Goal: Task Accomplishment & Management: Complete application form

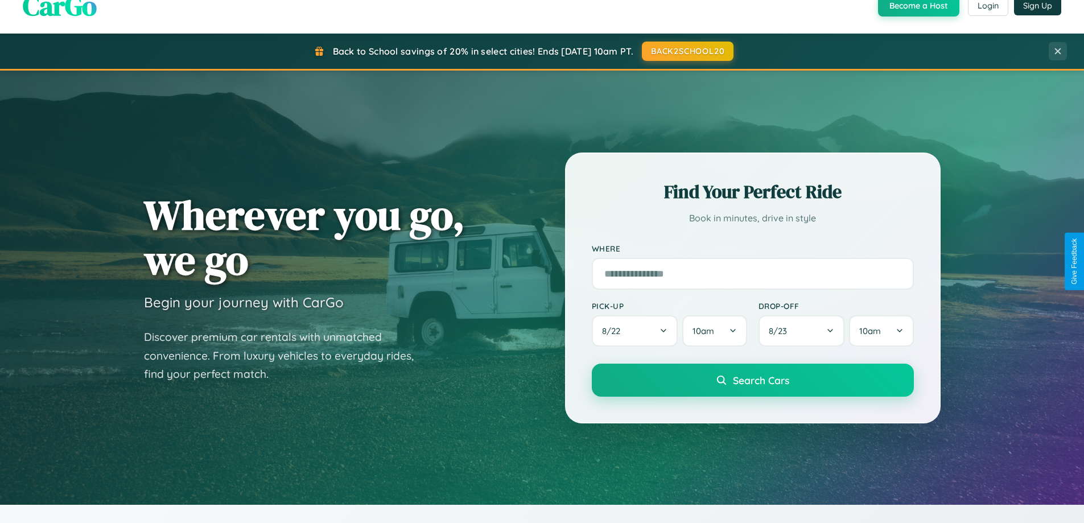
scroll to position [2190, 0]
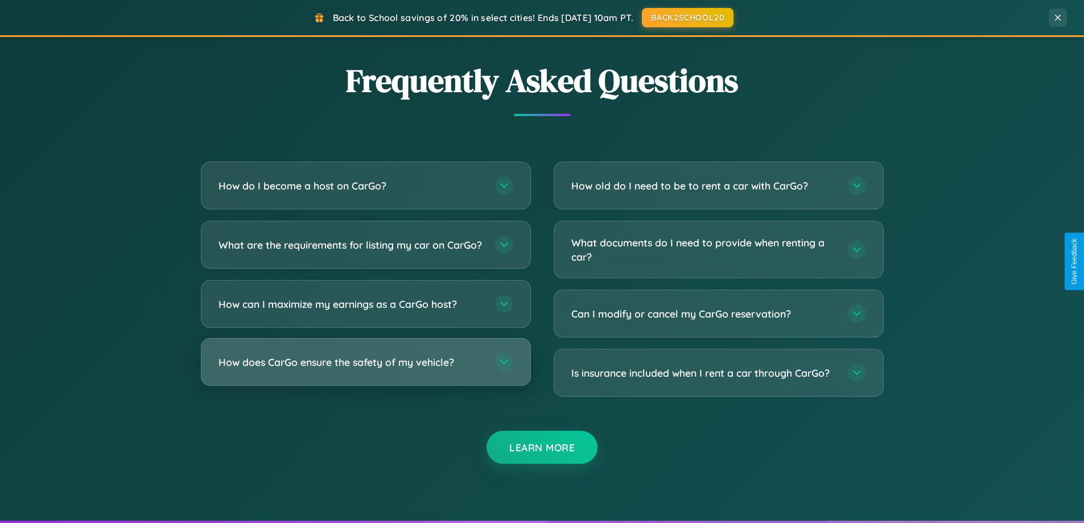
click at [365, 369] on h3 "How does CarGo ensure the safety of my vehicle?" at bounding box center [351, 362] width 265 height 14
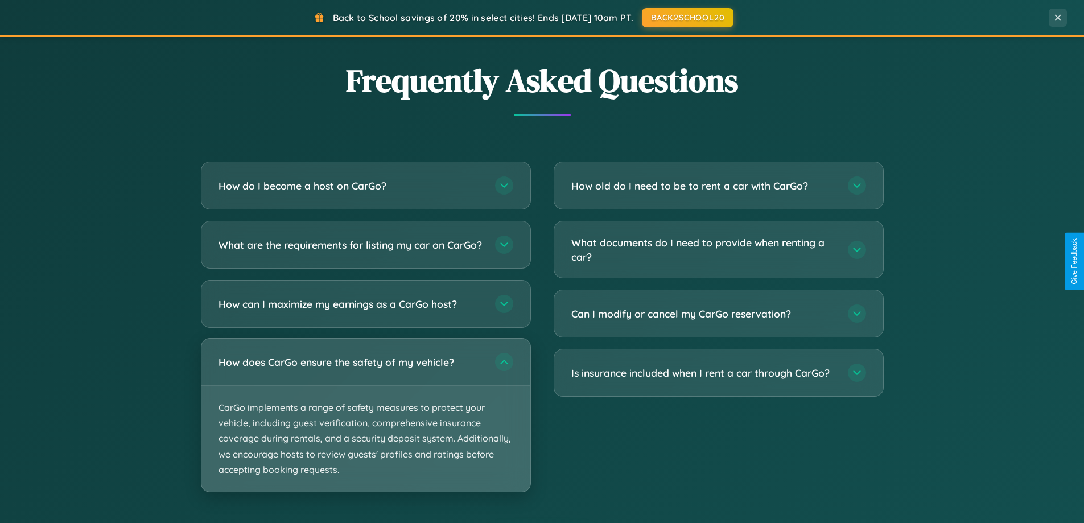
click at [365, 425] on p "CarGo implements a range of safety measures to protect your vehicle, including …" at bounding box center [365, 439] width 329 height 106
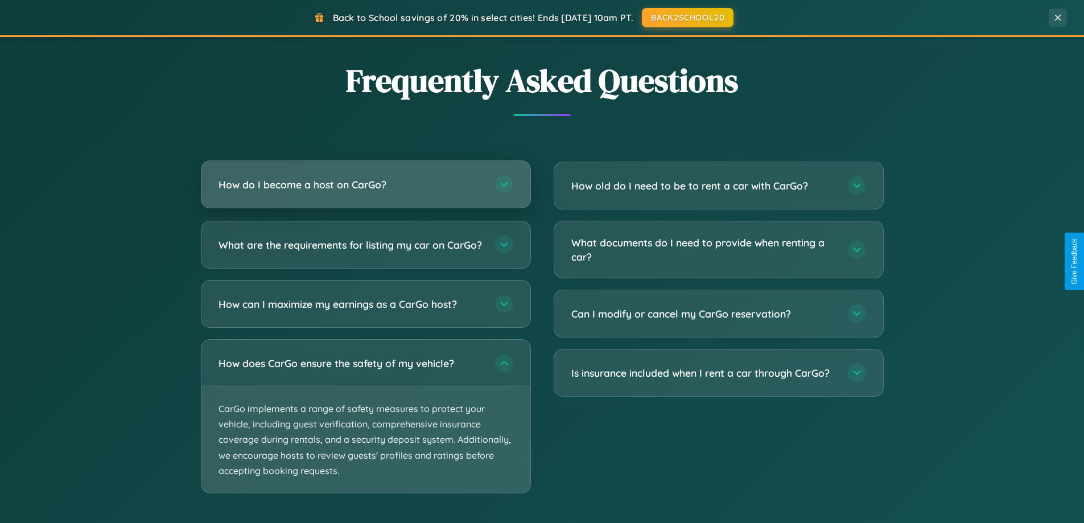
click at [365, 186] on h3 "How do I become a host on CarGo?" at bounding box center [351, 185] width 265 height 14
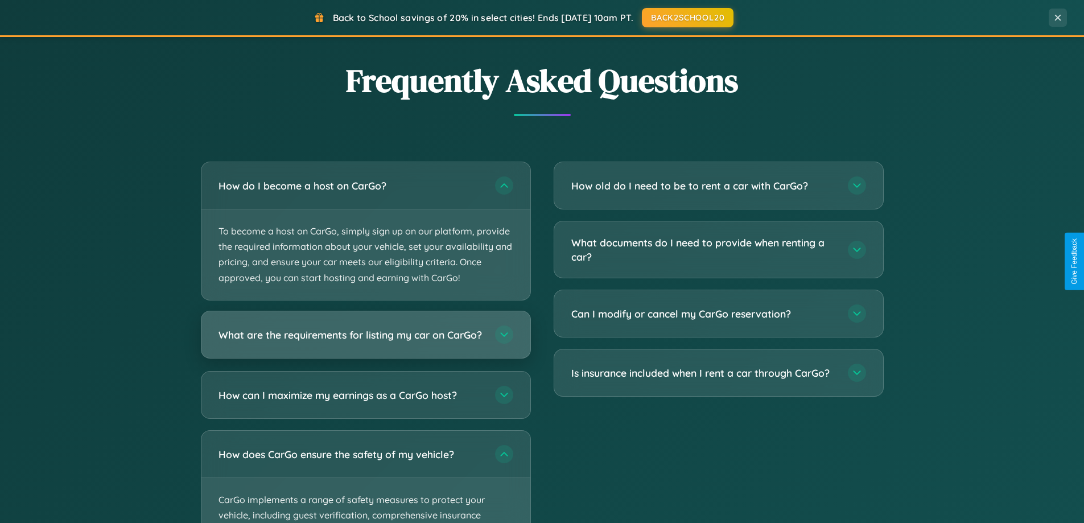
click at [365, 340] on h3 "What are the requirements for listing my car on CarGo?" at bounding box center [351, 334] width 265 height 14
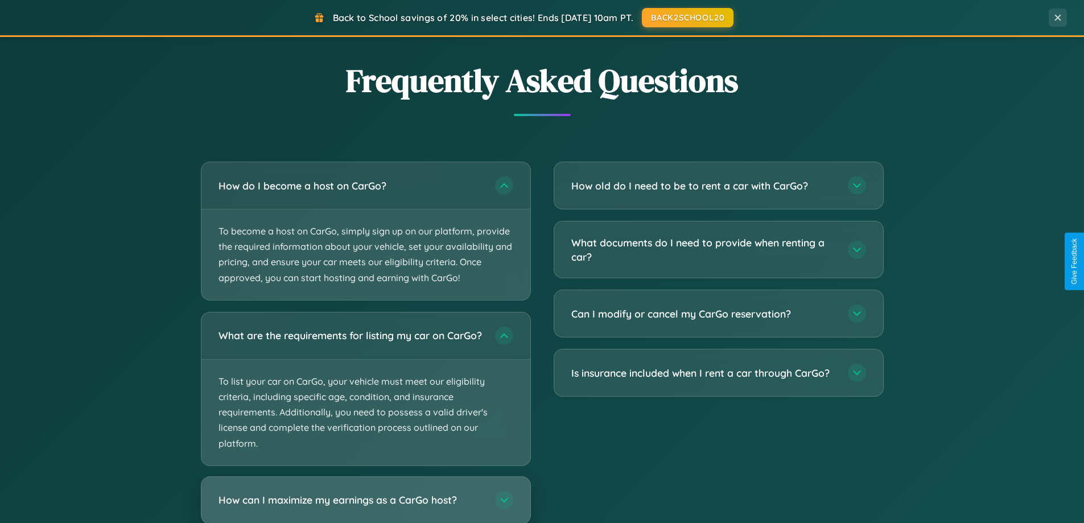
click at [365, 504] on h3 "How can I maximize my earnings as a CarGo host?" at bounding box center [351, 500] width 265 height 14
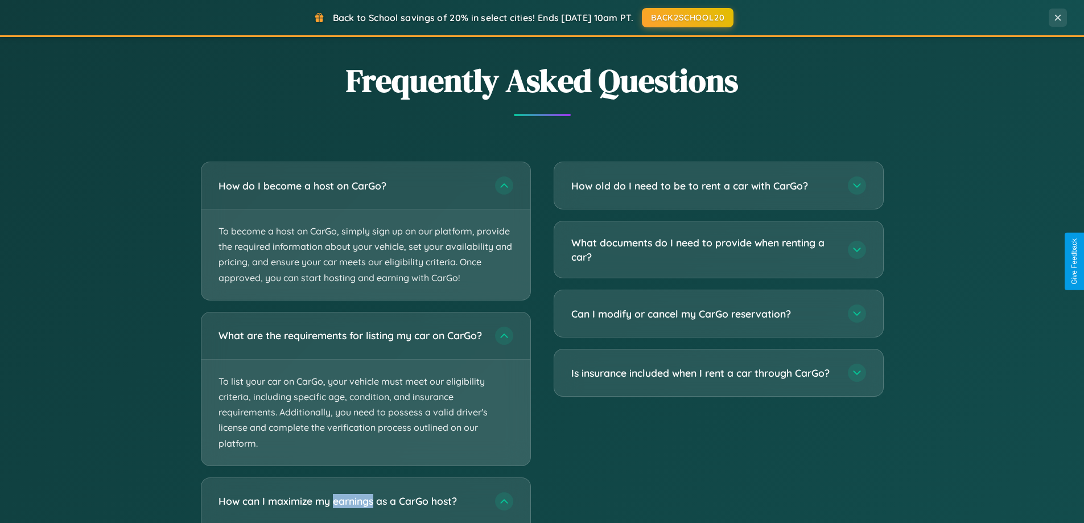
scroll to position [0, 0]
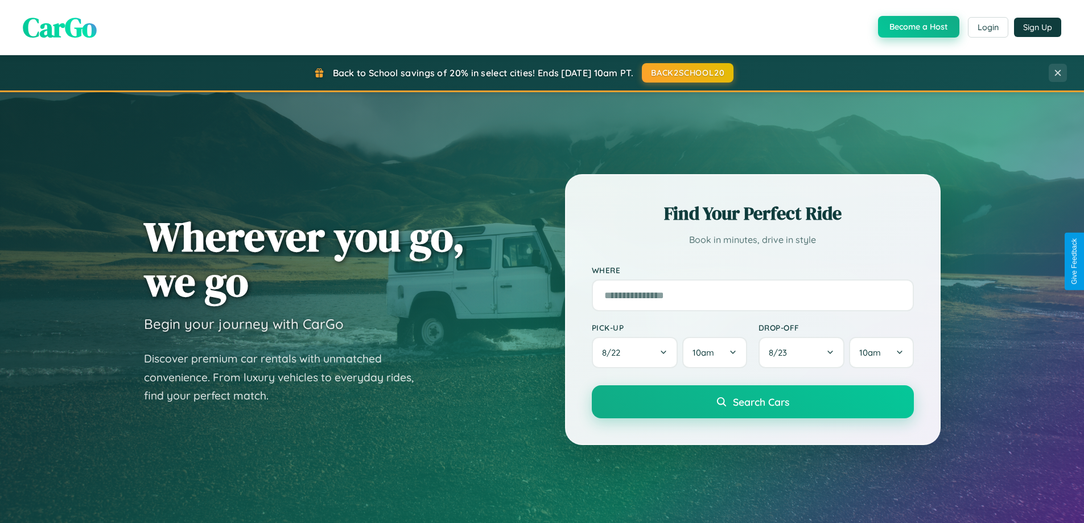
click at [917, 27] on button "Become a Host" at bounding box center [918, 27] width 81 height 22
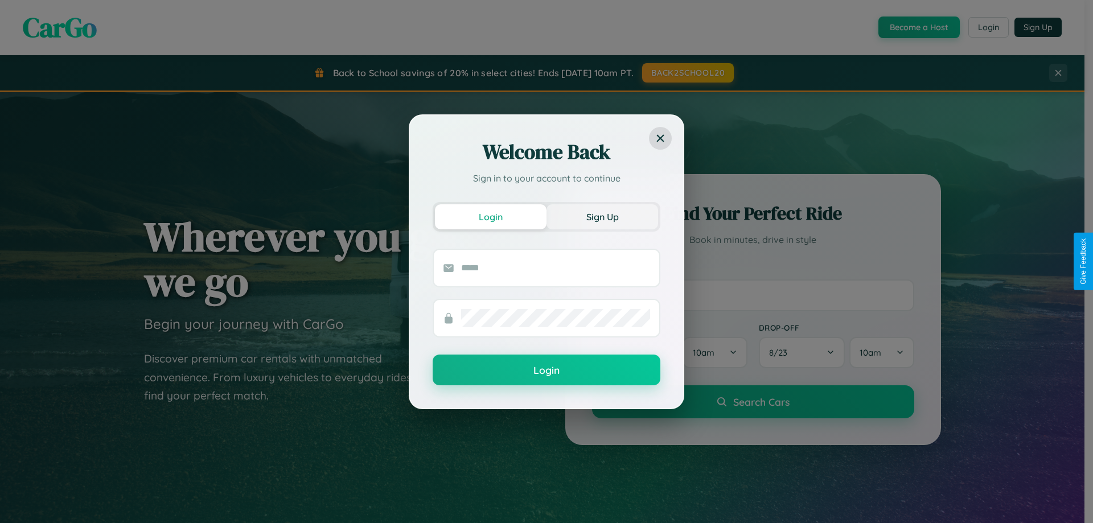
click at [602, 216] on button "Sign Up" at bounding box center [602, 216] width 112 height 25
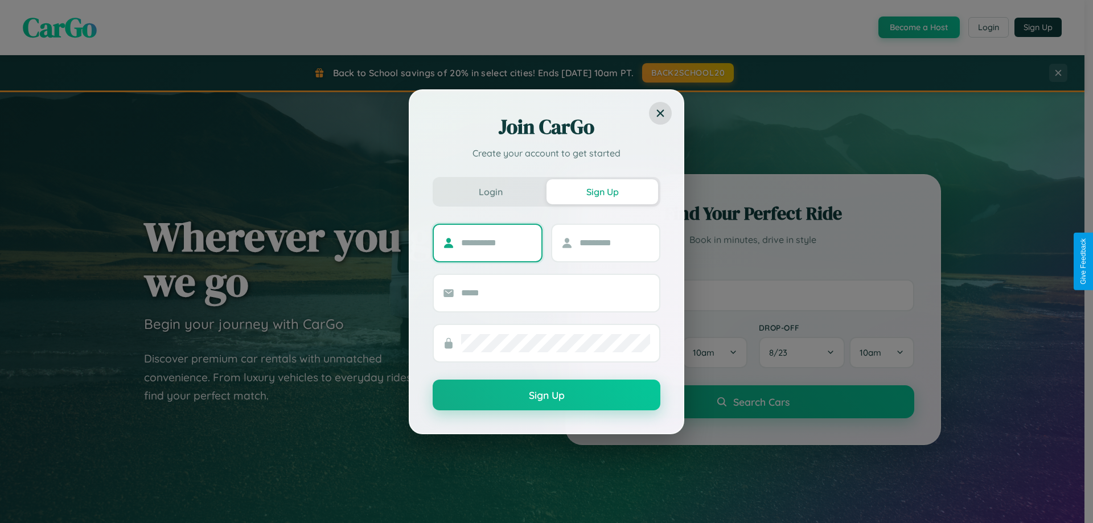
click at [496, 242] on input "text" at bounding box center [496, 243] width 71 height 18
type input "****"
click at [614, 242] on input "text" at bounding box center [614, 243] width 71 height 18
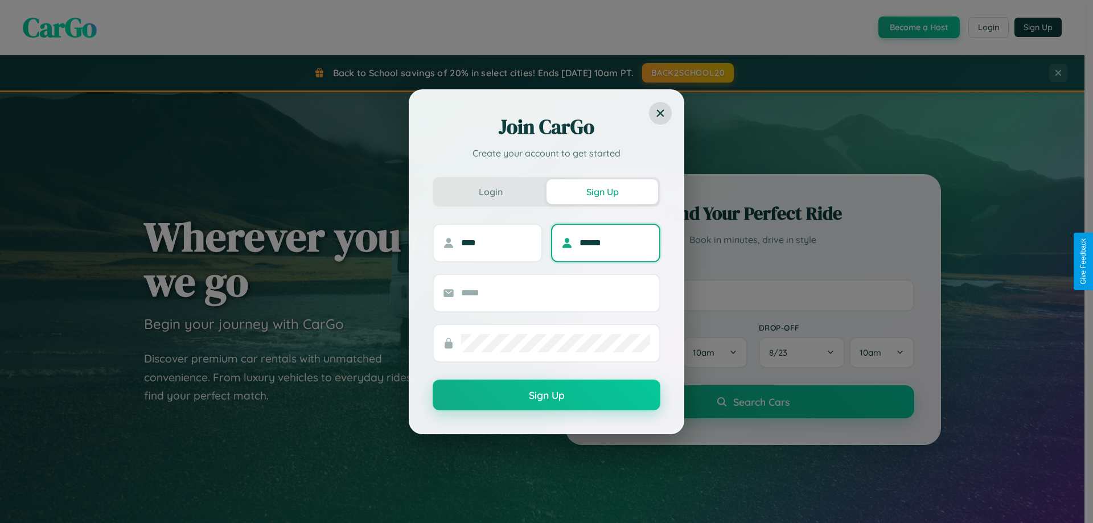
type input "******"
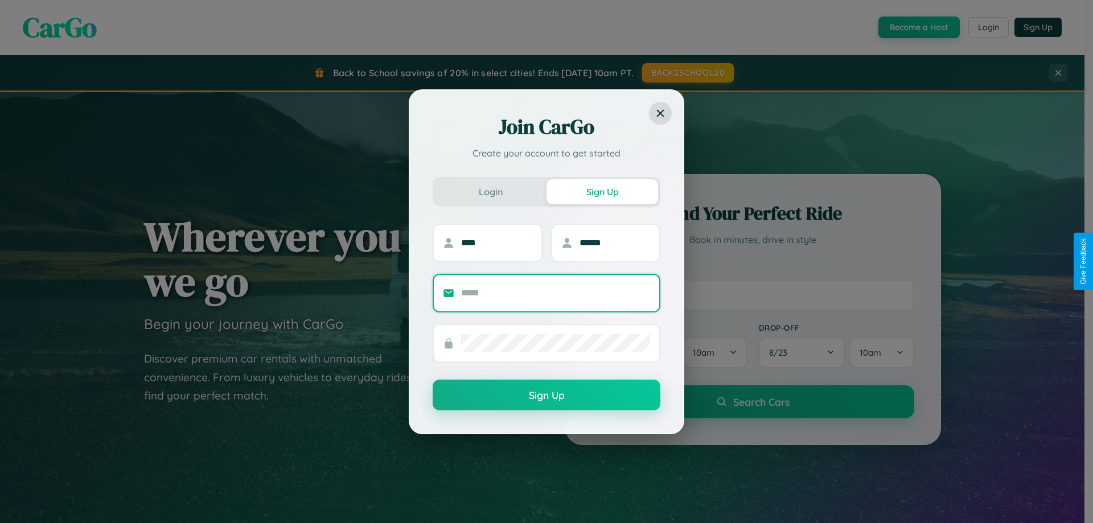
click at [555, 293] on input "text" at bounding box center [555, 293] width 189 height 18
type input "**********"
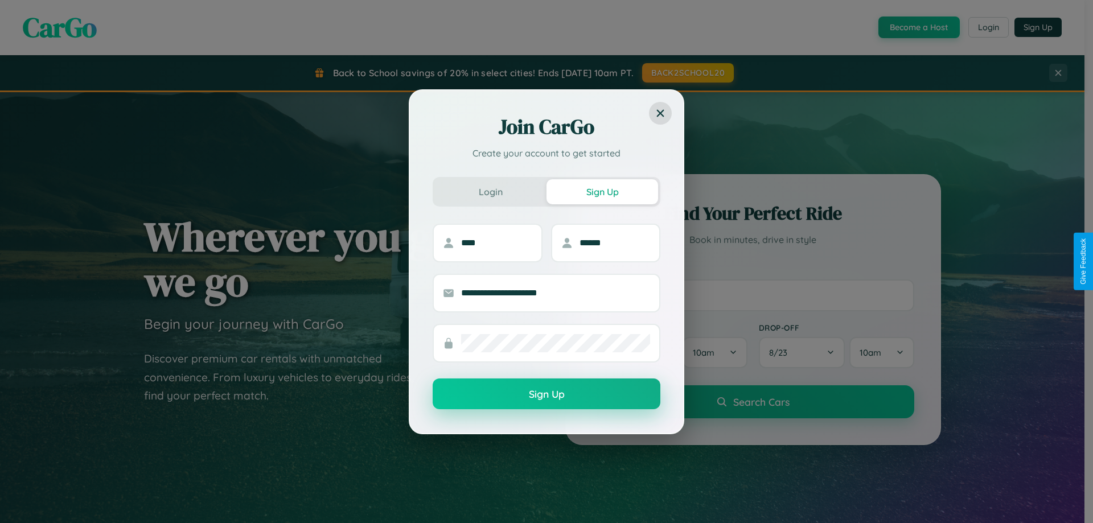
click at [546, 394] on button "Sign Up" at bounding box center [547, 393] width 228 height 31
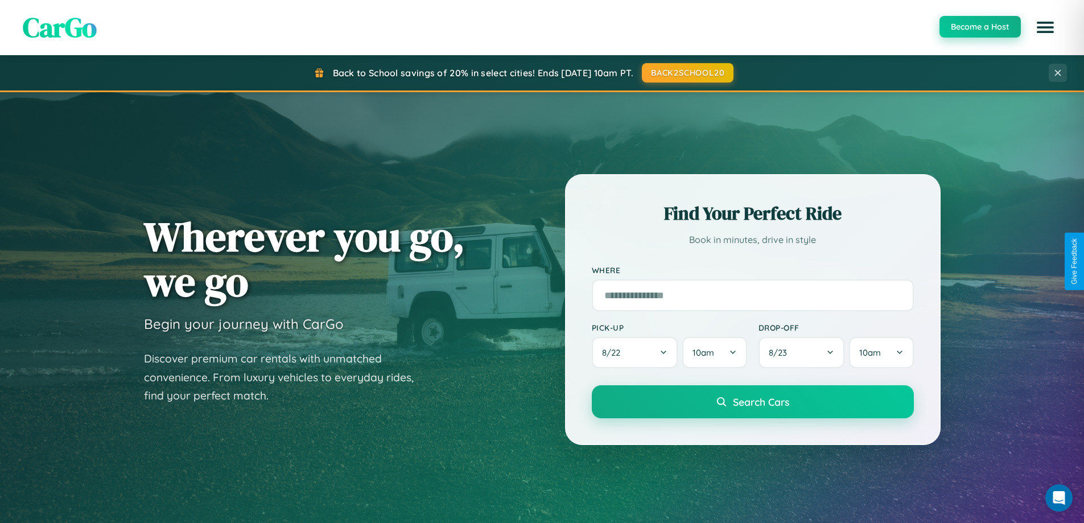
click at [979, 27] on button "Become a Host" at bounding box center [980, 27] width 81 height 22
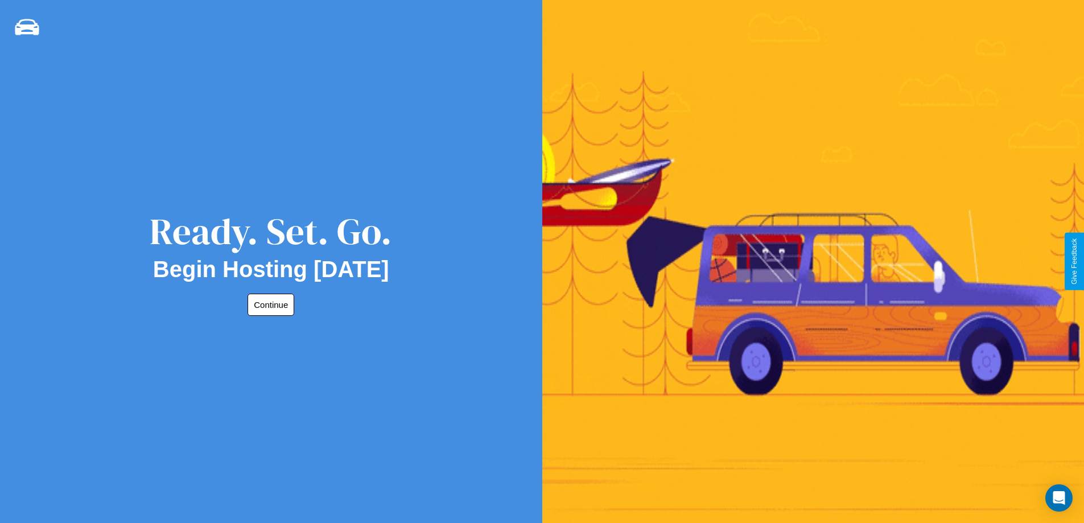
click at [269, 304] on button "Continue" at bounding box center [271, 305] width 47 height 22
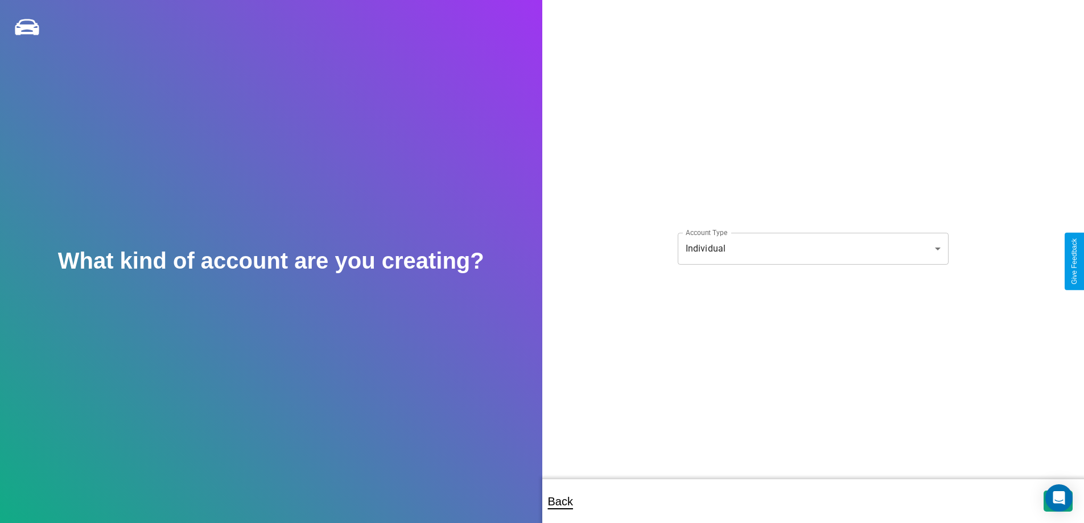
click at [813, 248] on body "**********" at bounding box center [542, 269] width 1084 height 538
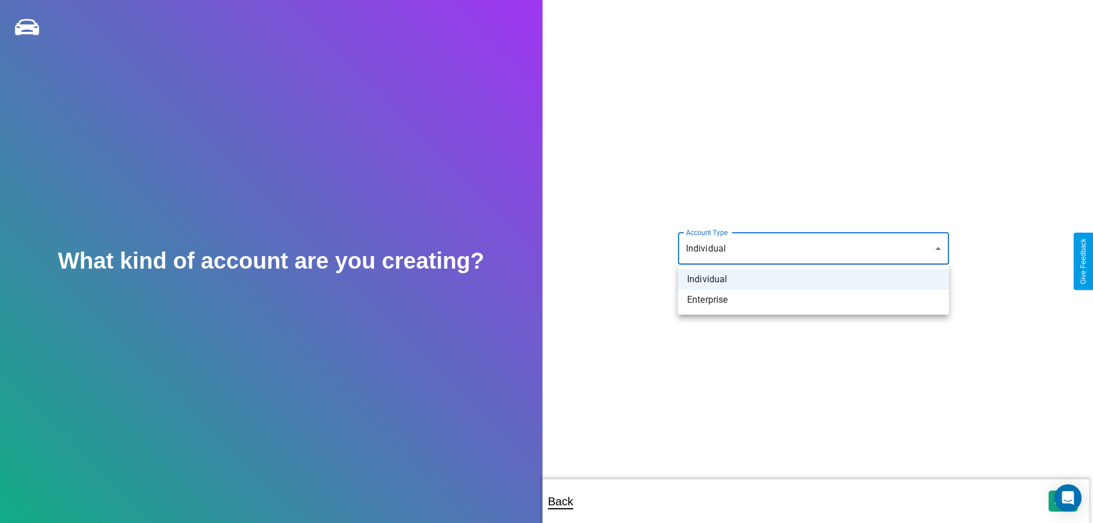
click at [813, 279] on li "Individual" at bounding box center [813, 279] width 271 height 20
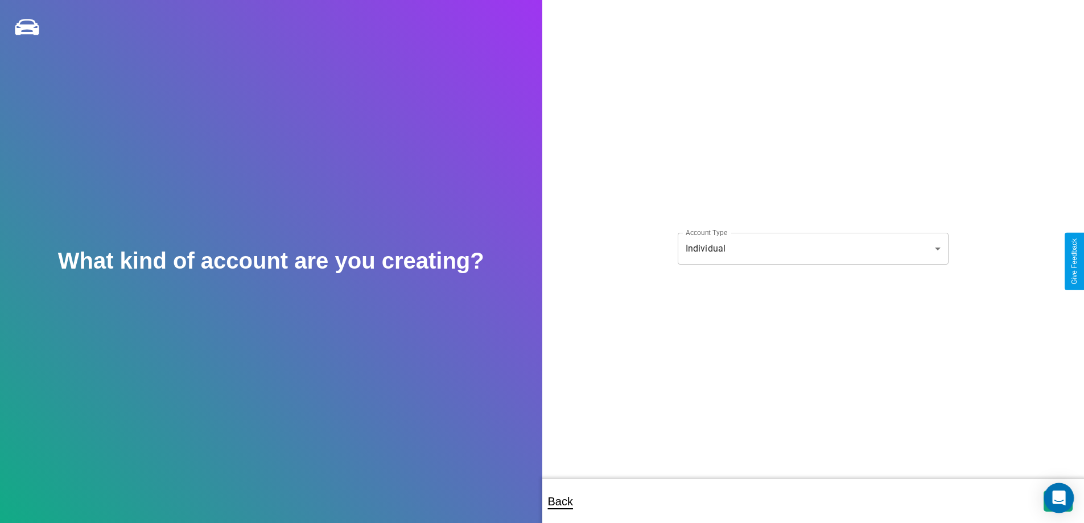
click at [1058, 501] on icon "Open Intercom Messenger" at bounding box center [1058, 498] width 13 height 15
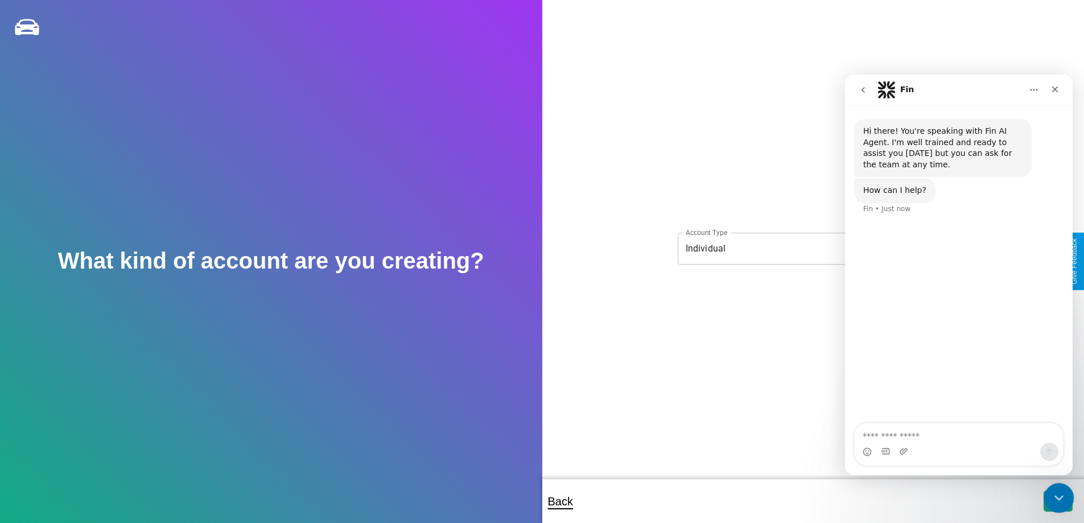
click at [1056, 499] on icon "Close Intercom Messenger" at bounding box center [1058, 496] width 14 height 14
